Goal: Information Seeking & Learning: Check status

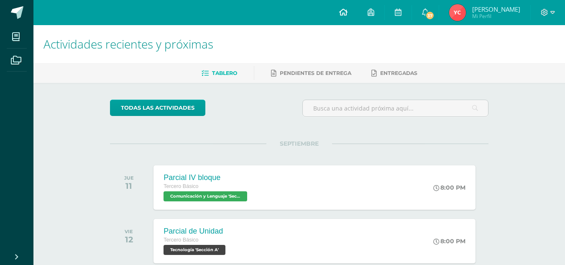
click at [344, 13] on icon at bounding box center [343, 12] width 8 height 8
click at [466, 14] on img at bounding box center [457, 12] width 17 height 17
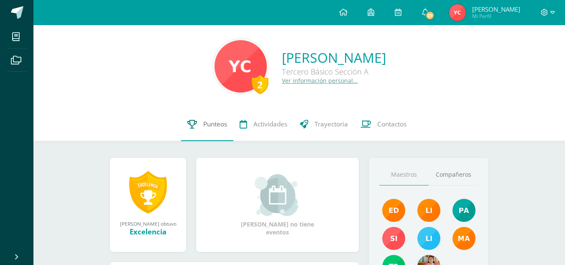
click at [224, 125] on span "Punteos" at bounding box center [215, 124] width 24 height 9
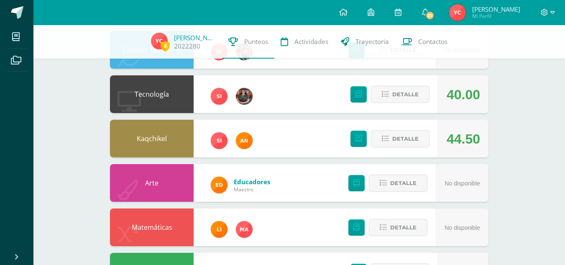
scroll to position [191, 0]
